Goal: Task Accomplishment & Management: Manage account settings

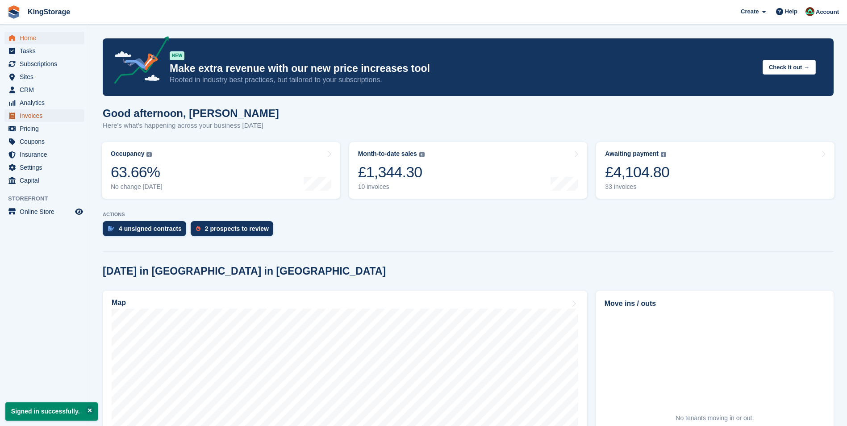
click at [31, 114] on span "Invoices" at bounding box center [47, 115] width 54 height 13
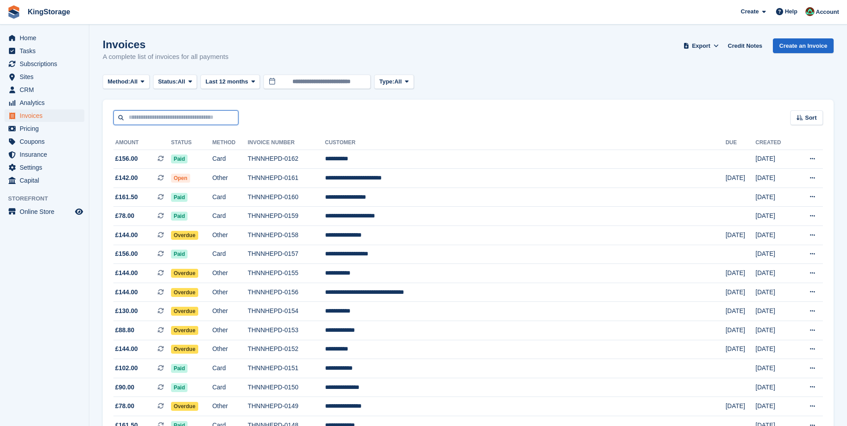
click at [155, 117] on input "text" at bounding box center [175, 117] width 125 height 15
type input "********"
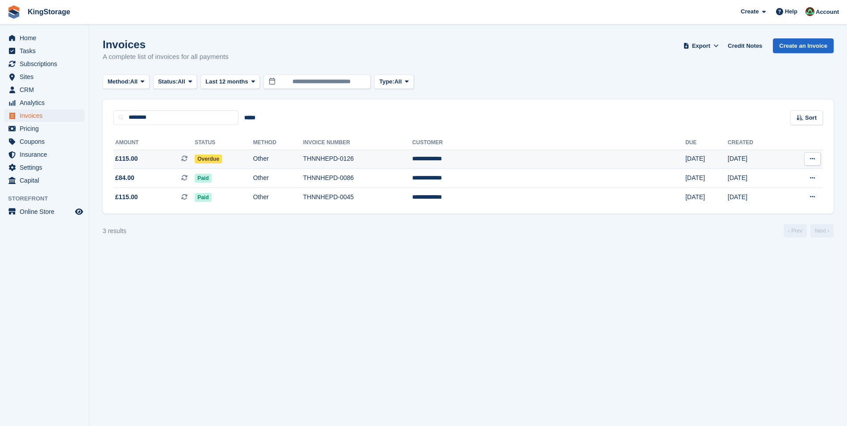
click at [395, 161] on td "THNNHEPD-0126" at bounding box center [357, 159] width 109 height 19
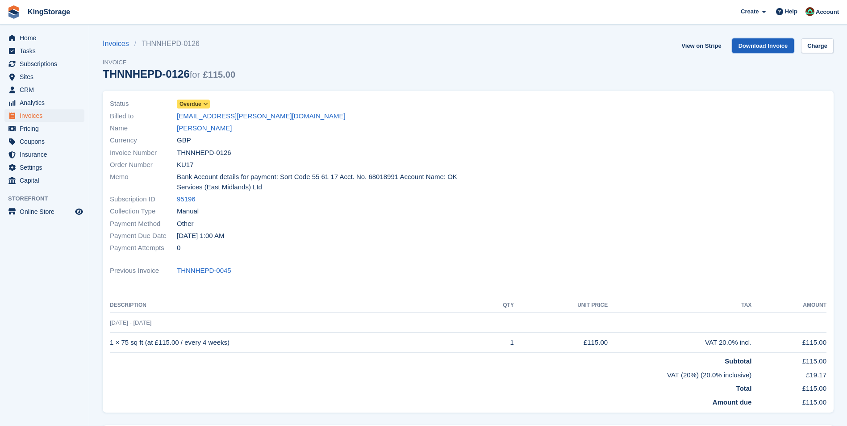
click at [768, 44] on link "Download Invoice" at bounding box center [763, 45] width 62 height 15
click at [36, 113] on span "Invoices" at bounding box center [47, 115] width 54 height 13
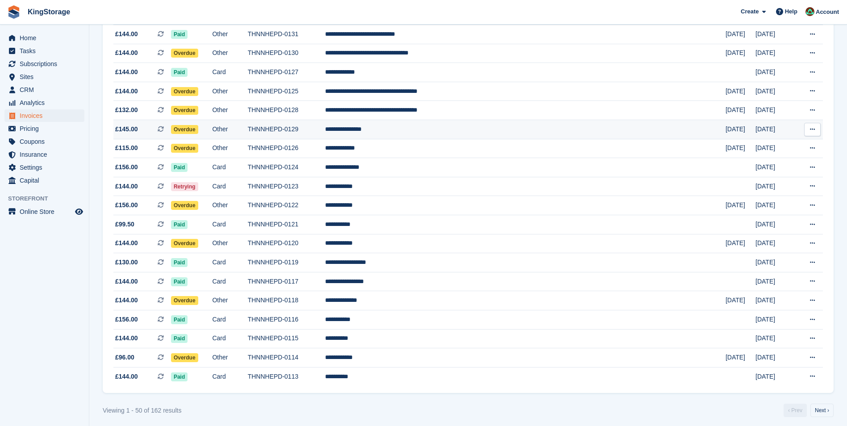
scroll to position [719, 0]
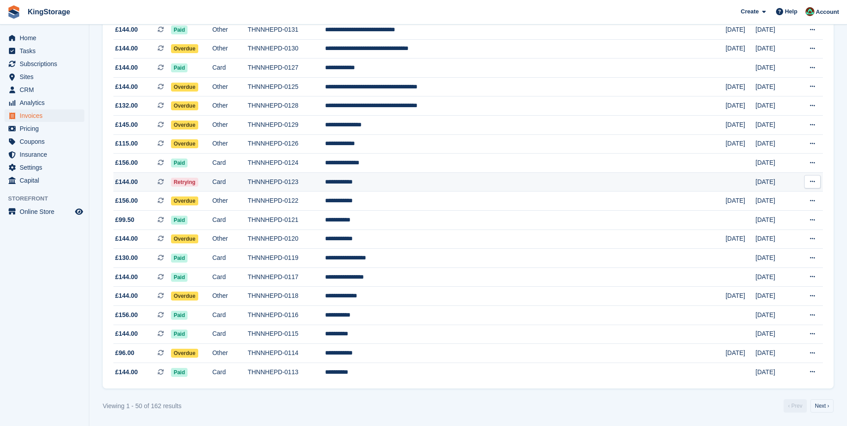
click at [325, 182] on td "THNNHEPD-0123" at bounding box center [286, 181] width 77 height 19
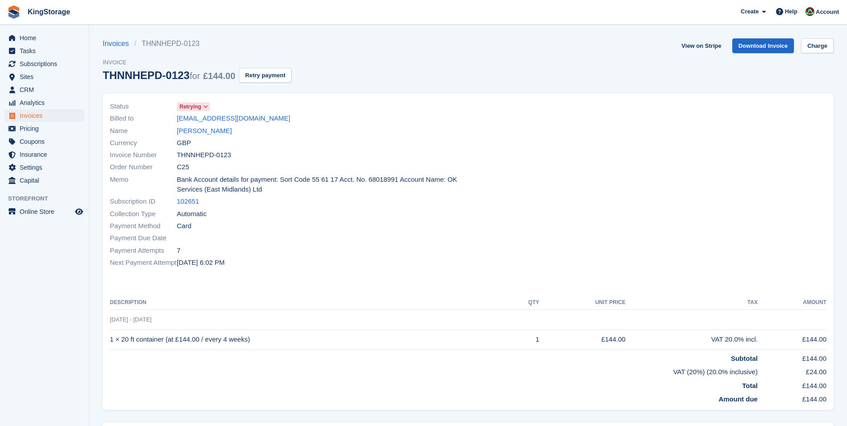
click at [203, 109] on icon at bounding box center [205, 106] width 5 height 5
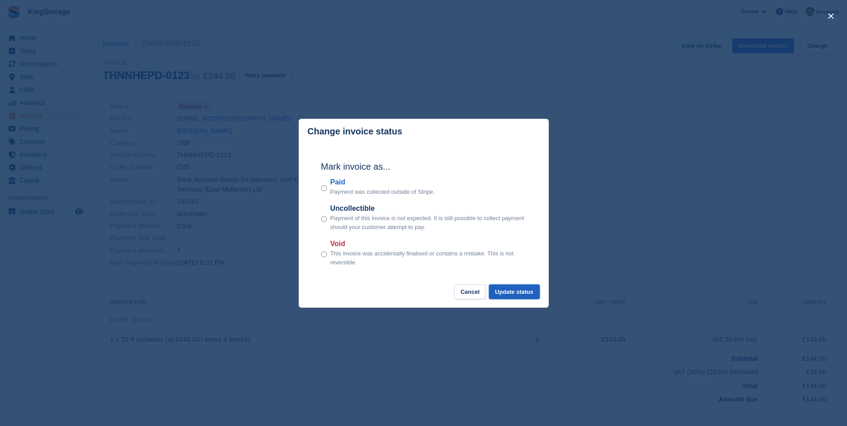
click at [522, 296] on button "Update status" at bounding box center [514, 291] width 51 height 15
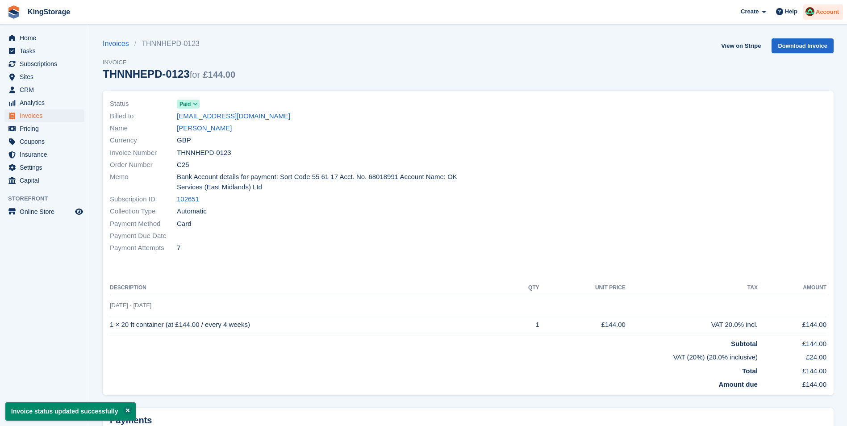
click at [827, 15] on span "Account" at bounding box center [827, 12] width 23 height 9
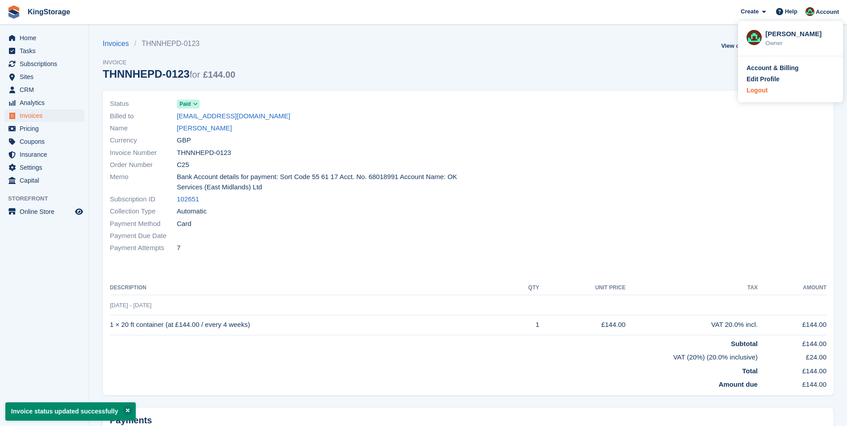
click at [764, 93] on div "Logout" at bounding box center [757, 90] width 21 height 9
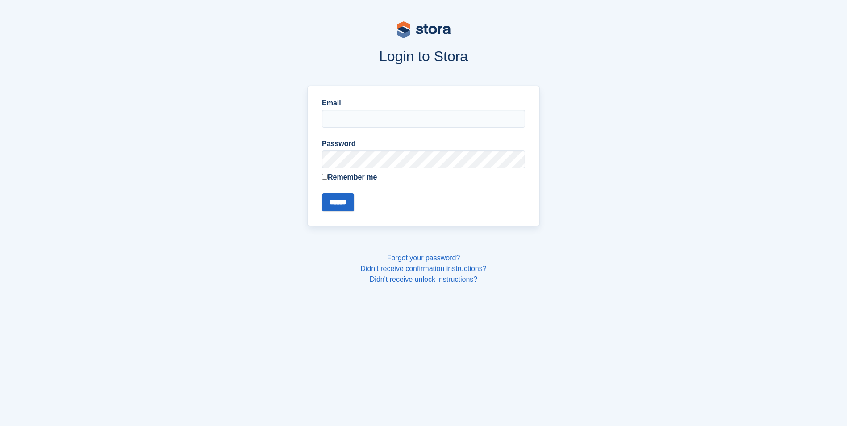
type input "**********"
